Goal: Task Accomplishment & Management: Complete application form

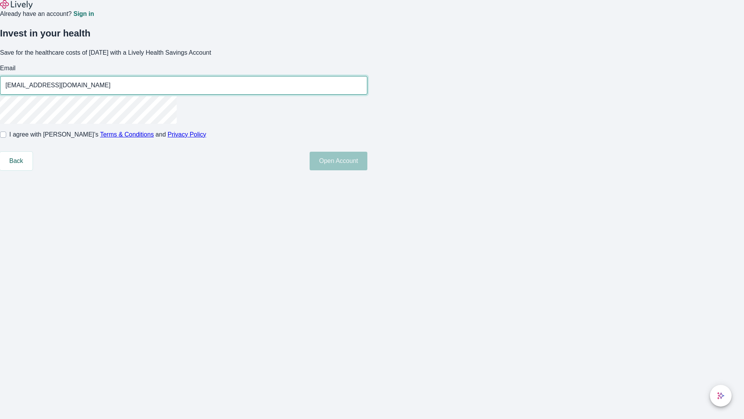
type input "[EMAIL_ADDRESS][DOMAIN_NAME]"
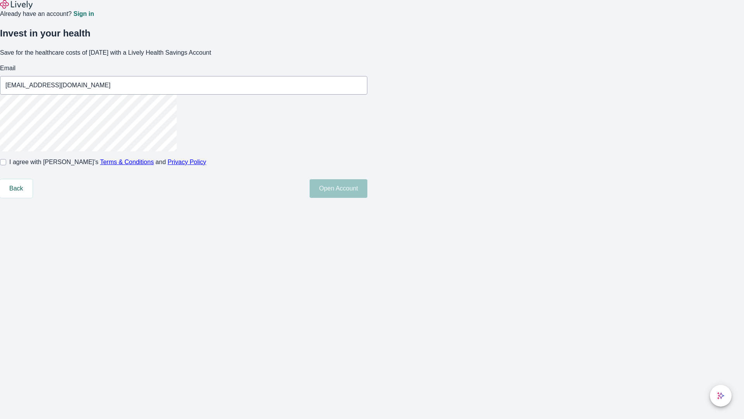
click at [6, 165] on input "I agree with Lively’s Terms & Conditions and Privacy Policy" at bounding box center [3, 162] width 6 height 6
checkbox input "true"
click at [368, 198] on button "Open Account" at bounding box center [339, 188] width 58 height 19
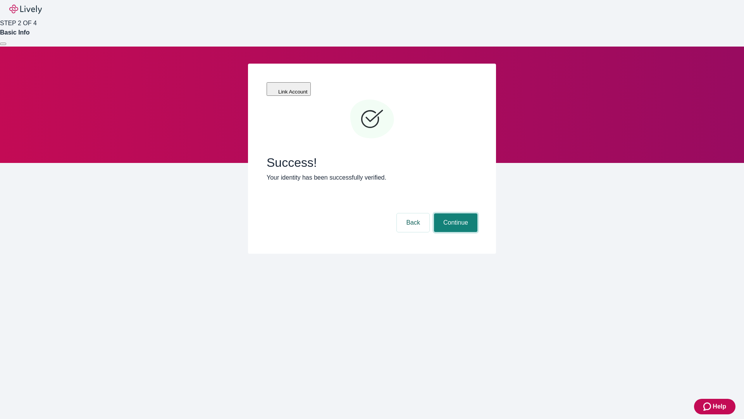
click at [455, 213] on button "Continue" at bounding box center [455, 222] width 43 height 19
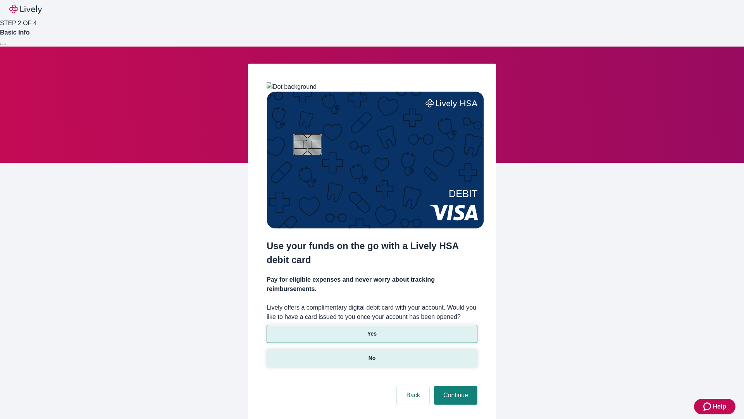
click at [372, 354] on p "No" at bounding box center [372, 358] width 7 height 8
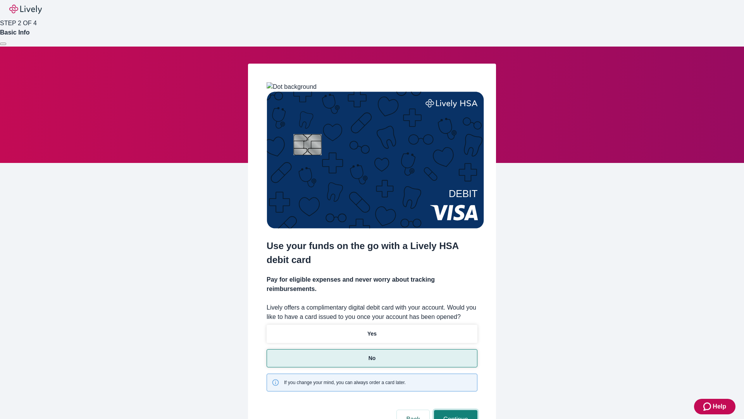
click at [455, 410] on button "Continue" at bounding box center [455, 419] width 43 height 19
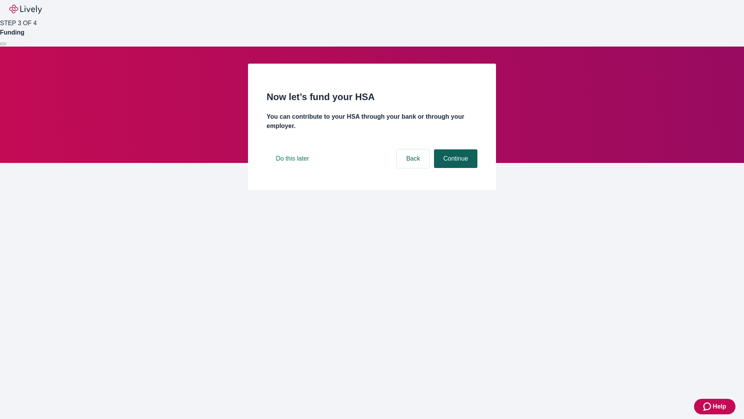
click at [455, 168] on button "Continue" at bounding box center [455, 158] width 43 height 19
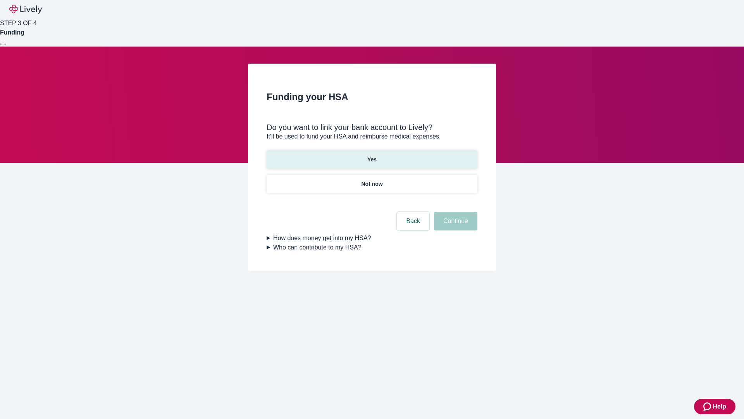
click at [372, 155] on p "Yes" at bounding box center [372, 159] width 9 height 8
click at [455, 212] on button "Continue" at bounding box center [455, 221] width 43 height 19
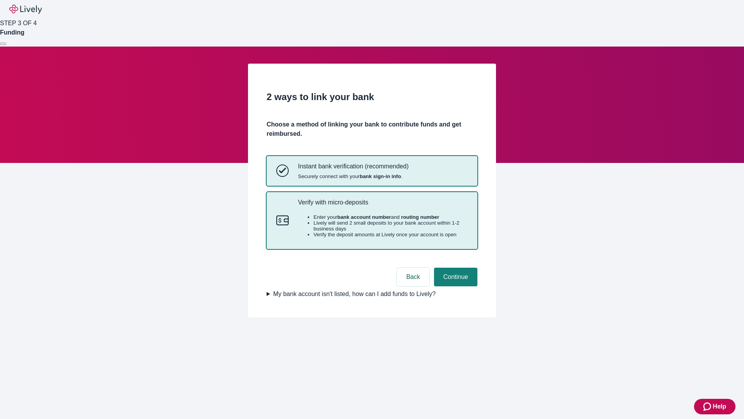
click at [383, 206] on p "Verify with micro-deposits" at bounding box center [383, 202] width 170 height 7
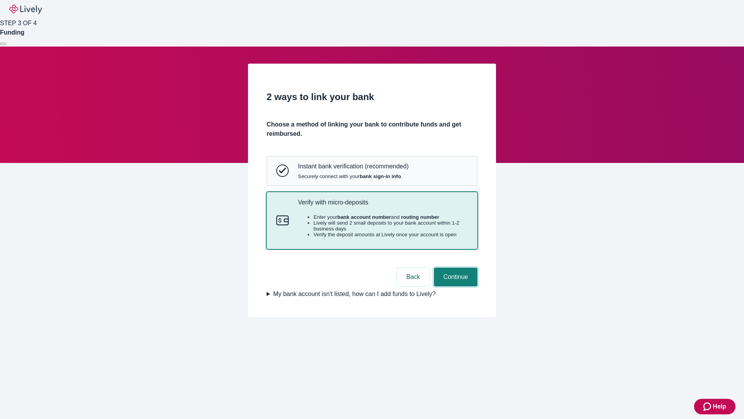
click at [455, 286] on button "Continue" at bounding box center [455, 277] width 43 height 19
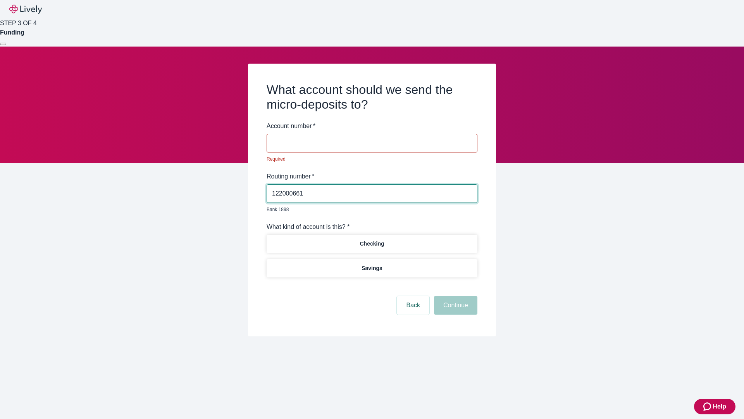
type input "122000661"
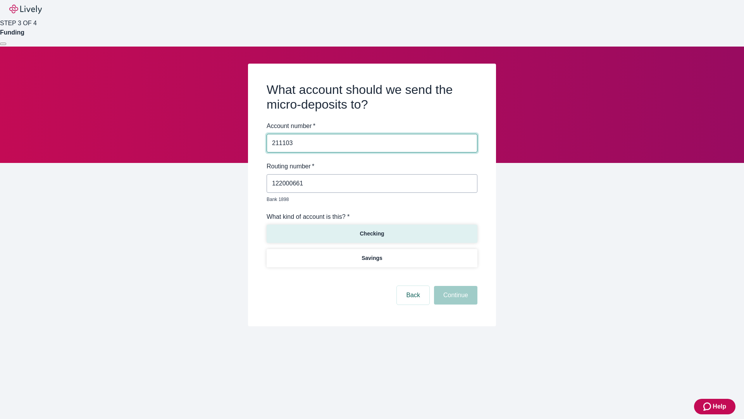
type input "211103"
click at [372, 230] on p "Checking" at bounding box center [372, 234] width 24 height 8
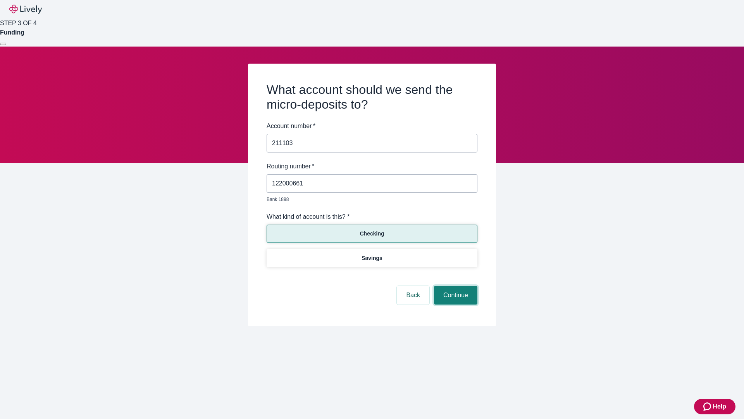
click at [455, 286] on button "Continue" at bounding box center [455, 295] width 43 height 19
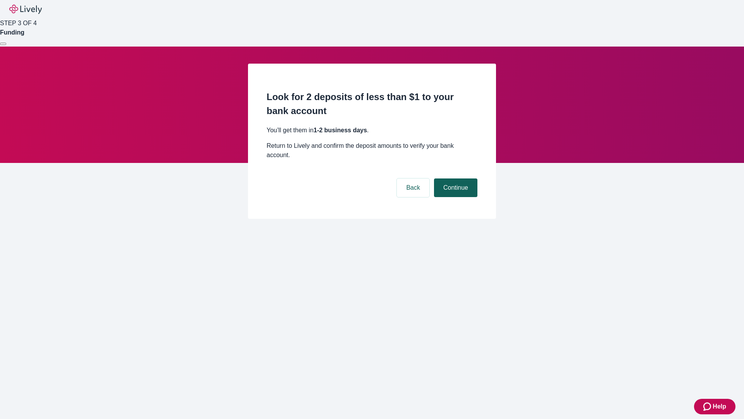
click at [455, 178] on button "Continue" at bounding box center [455, 187] width 43 height 19
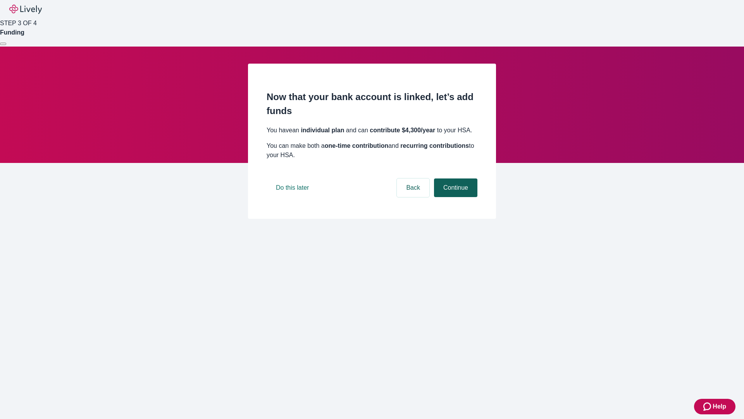
click at [455, 197] on button "Continue" at bounding box center [455, 187] width 43 height 19
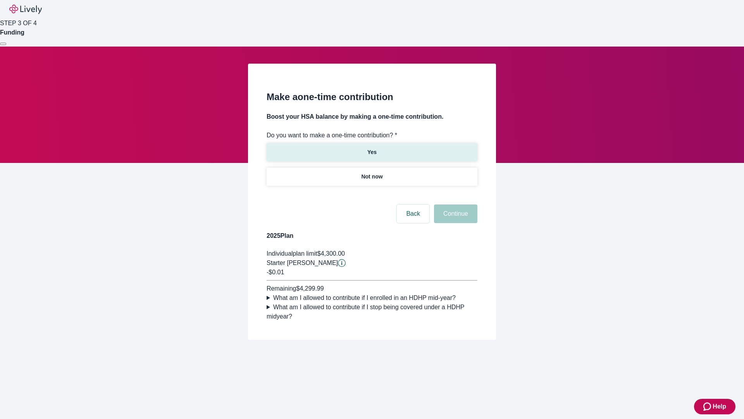
click at [372, 148] on p "Yes" at bounding box center [372, 152] width 9 height 8
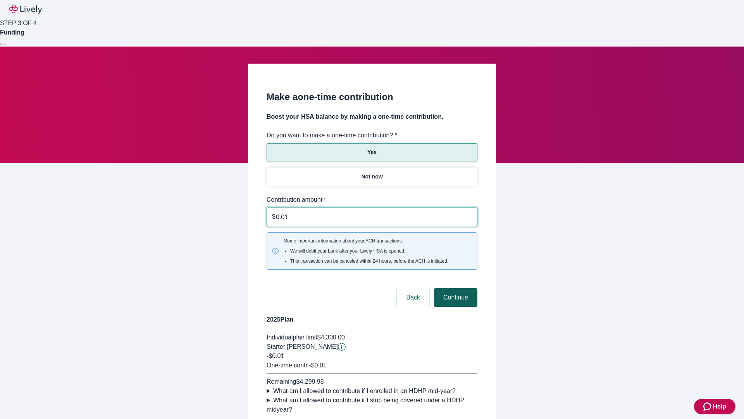
type input "0.01"
click at [455, 288] on button "Continue" at bounding box center [455, 297] width 43 height 19
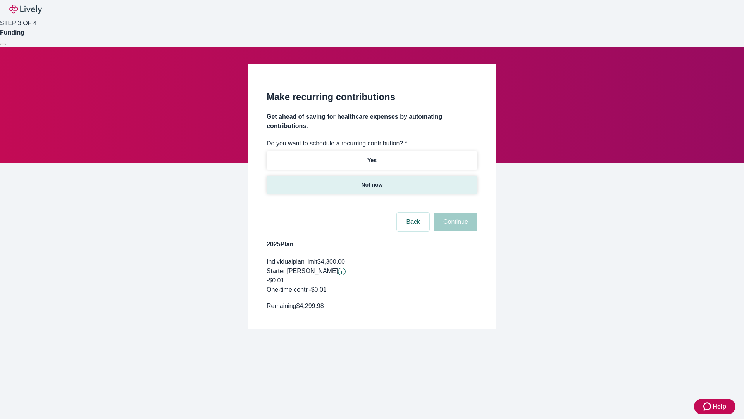
click at [372, 181] on p "Not now" at bounding box center [371, 185] width 21 height 8
click at [455, 212] on button "Continue" at bounding box center [455, 221] width 43 height 19
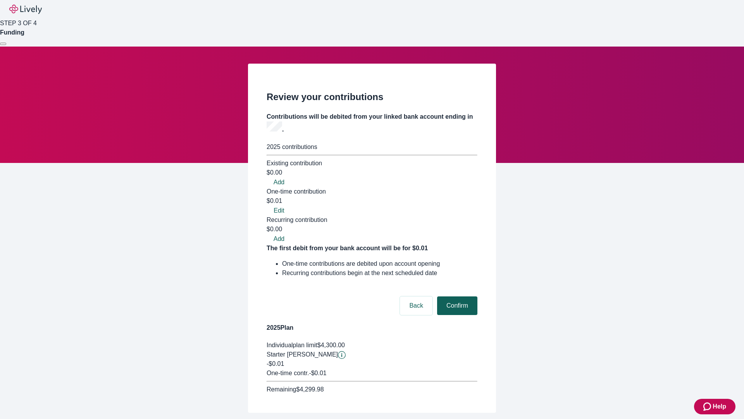
click at [456, 296] on button "Confirm" at bounding box center [457, 305] width 40 height 19
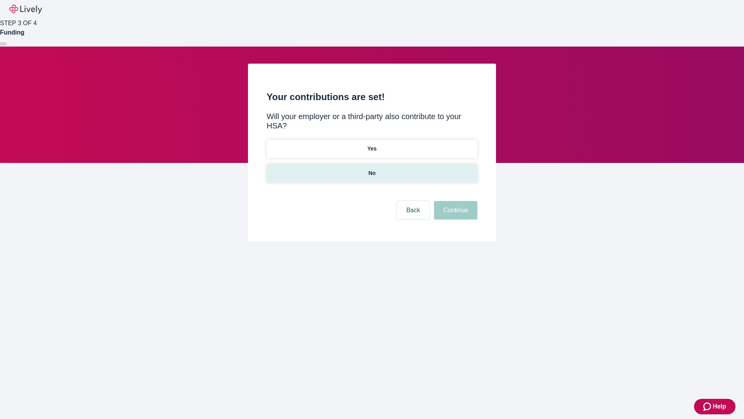
click at [372, 169] on p "No" at bounding box center [372, 173] width 7 height 8
click at [455, 201] on button "Continue" at bounding box center [455, 210] width 43 height 19
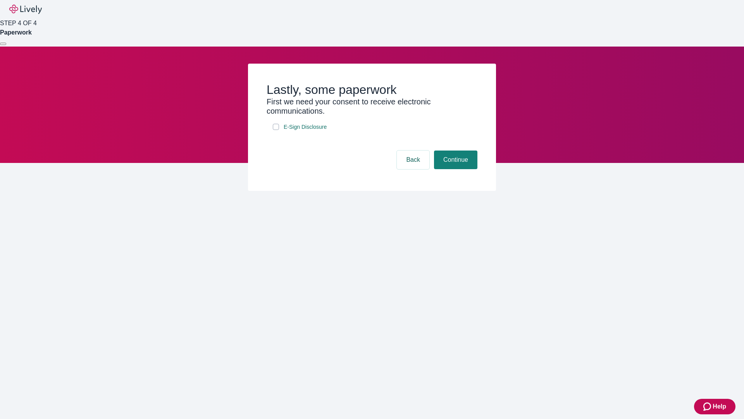
click at [276, 130] on input "E-Sign Disclosure" at bounding box center [276, 127] width 6 height 6
checkbox input "true"
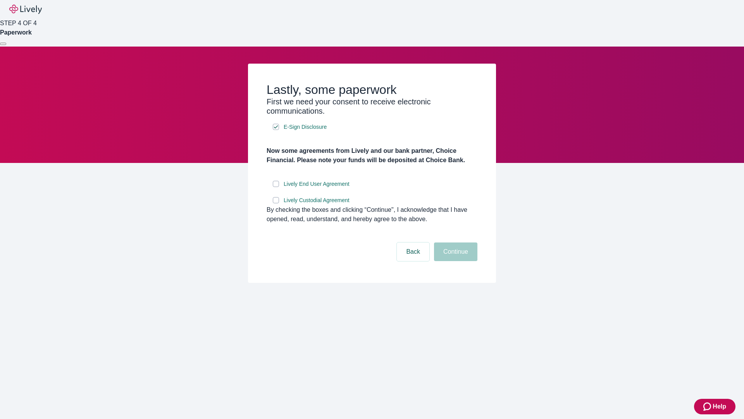
click at [276, 187] on input "Lively End User Agreement" at bounding box center [276, 184] width 6 height 6
checkbox input "true"
click at [276, 203] on input "Lively Custodial Agreement" at bounding box center [276, 200] width 6 height 6
checkbox input "true"
click at [455, 261] on button "Continue" at bounding box center [455, 251] width 43 height 19
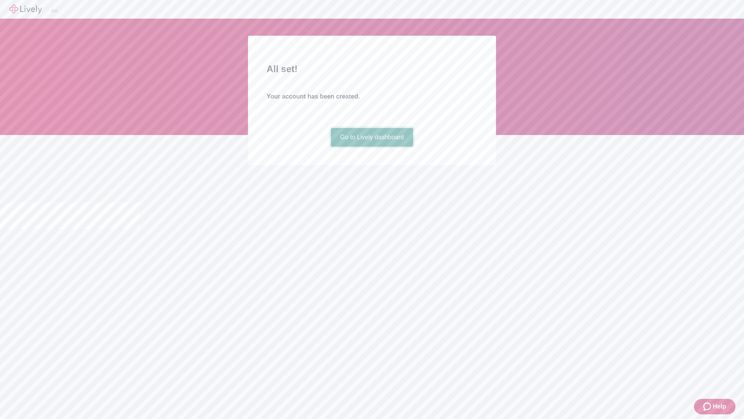
click at [372, 147] on link "Go to Lively dashboard" at bounding box center [372, 137] width 83 height 19
